Goal: Transaction & Acquisition: Purchase product/service

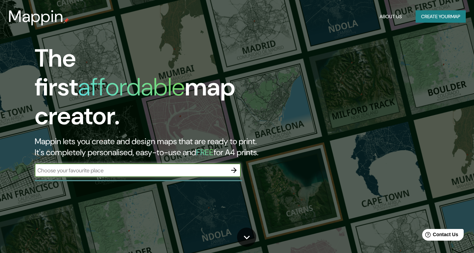
click at [423, 15] on button "Create your map" at bounding box center [440, 16] width 50 height 13
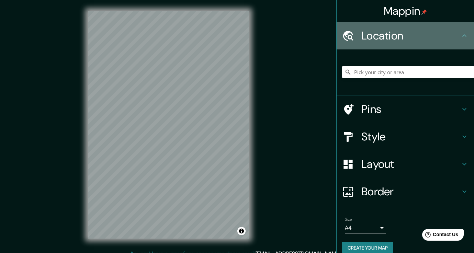
click at [408, 39] on h4 "Location" at bounding box center [410, 36] width 99 height 14
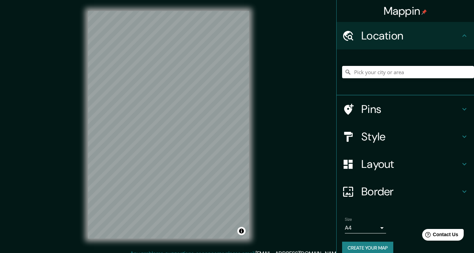
click at [462, 35] on icon at bounding box center [464, 36] width 8 height 8
click at [394, 73] on input "Pick your city or area" at bounding box center [408, 72] width 132 height 12
type input "R"
click at [360, 89] on div "[GEOGRAPHIC_DATA], [GEOGRAPHIC_DATA], [GEOGRAPHIC_DATA][PERSON_NAME][GEOGRAPHIC…" at bounding box center [405, 72] width 137 height 46
click at [452, 75] on input "[GEOGRAPHIC_DATA], [GEOGRAPHIC_DATA], [GEOGRAPHIC_DATA][PERSON_NAME][GEOGRAPHIC…" at bounding box center [408, 72] width 132 height 12
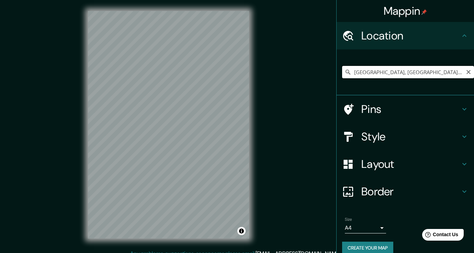
drag, startPoint x: 452, startPoint y: 75, endPoint x: 378, endPoint y: 74, distance: 73.5
click at [378, 74] on input "[GEOGRAPHIC_DATA], [GEOGRAPHIC_DATA], [GEOGRAPHIC_DATA][PERSON_NAME][GEOGRAPHIC…" at bounding box center [408, 72] width 132 height 12
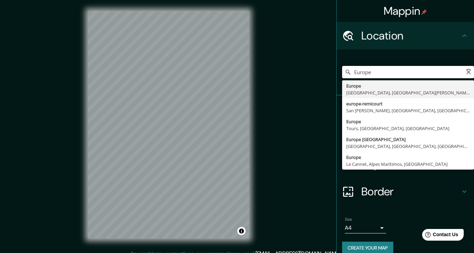
type input "[GEOGRAPHIC_DATA], [GEOGRAPHIC_DATA], [GEOGRAPHIC_DATA][PERSON_NAME][GEOGRAPHIC…"
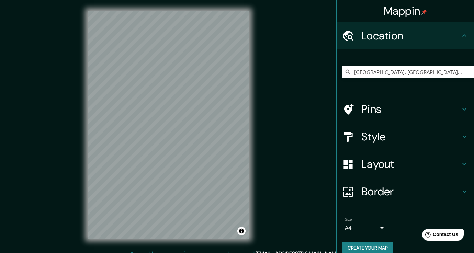
click at [301, 140] on div "Mappin Location [GEOGRAPHIC_DATA], [GEOGRAPHIC_DATA], [GEOGRAPHIC_DATA][PERSON_…" at bounding box center [237, 130] width 474 height 261
click at [464, 34] on icon at bounding box center [464, 36] width 8 height 8
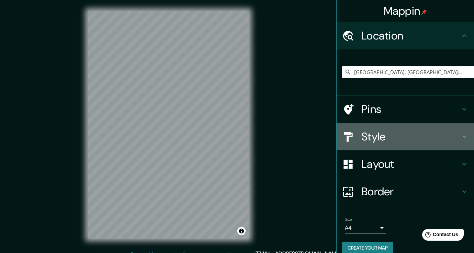
click at [367, 136] on h4 "Style" at bounding box center [410, 137] width 99 height 14
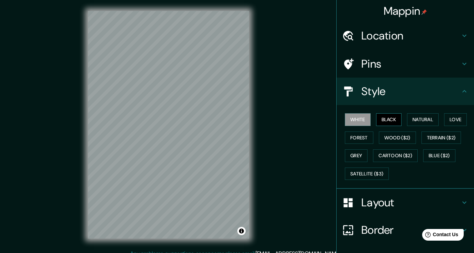
click at [390, 117] on button "Black" at bounding box center [389, 119] width 26 height 13
click at [398, 133] on button "Wood ($2)" at bounding box center [397, 138] width 37 height 13
click at [371, 70] on h4 "Pins" at bounding box center [410, 64] width 99 height 14
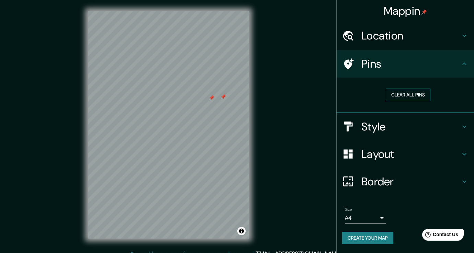
click at [401, 92] on button "Clear all pins" at bounding box center [408, 95] width 45 height 13
